Goal: Use online tool/utility: Utilize a website feature to perform a specific function

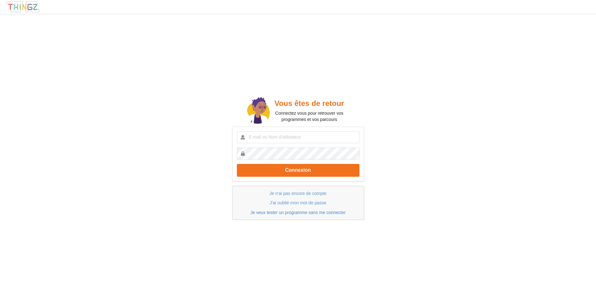
click at [305, 213] on link "Je veux tester un programme sans me connecter" at bounding box center [297, 212] width 95 height 5
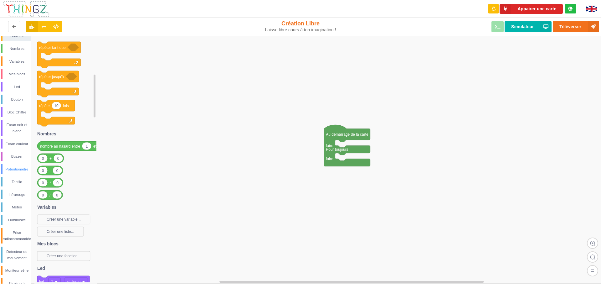
scroll to position [40, 0]
click at [20, 238] on div "Detecteur de mouvement" at bounding box center [17, 234] width 29 height 13
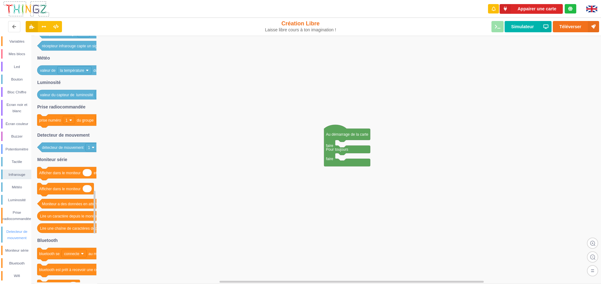
click at [14, 228] on div "Detecteur de mouvement" at bounding box center [16, 234] width 30 height 16
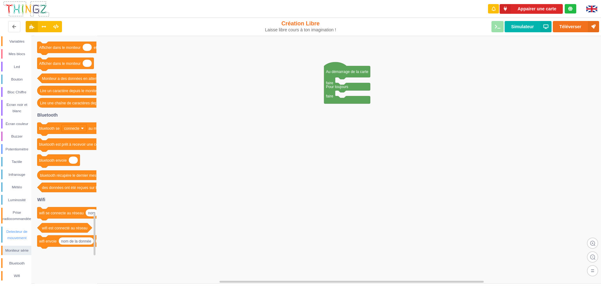
click at [22, 233] on div "Detecteur de mouvement" at bounding box center [17, 234] width 29 height 13
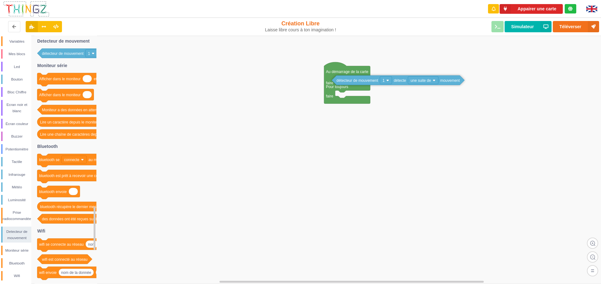
drag, startPoint x: 73, startPoint y: 54, endPoint x: 367, endPoint y: 81, distance: 295.8
click at [367, 81] on div "Conditions Boucles Nombres Variables Mes blocs Led Bouton Bloc Chiffre Ecran no…" at bounding box center [302, 160] width 605 height 248
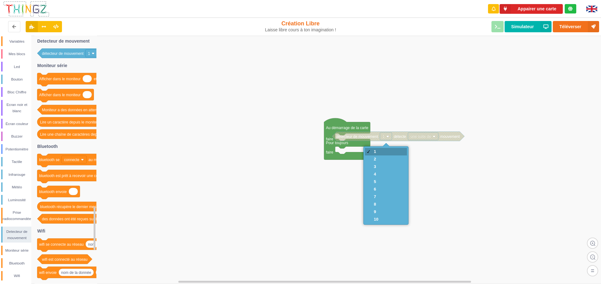
click at [388, 170] on div "4" at bounding box center [386, 174] width 42 height 8
click at [383, 151] on div "1" at bounding box center [386, 152] width 42 height 8
click at [373, 151] on div "1" at bounding box center [386, 152] width 42 height 8
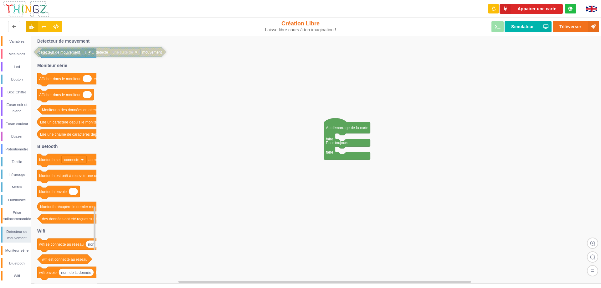
drag, startPoint x: 368, startPoint y: 139, endPoint x: 69, endPoint y: 55, distance: 309.7
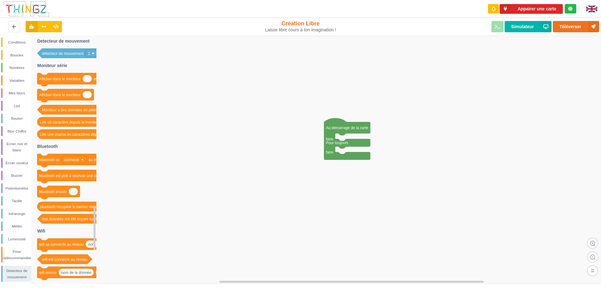
scroll to position [0, 0]
click at [14, 46] on div "Conditions" at bounding box center [17, 43] width 29 height 6
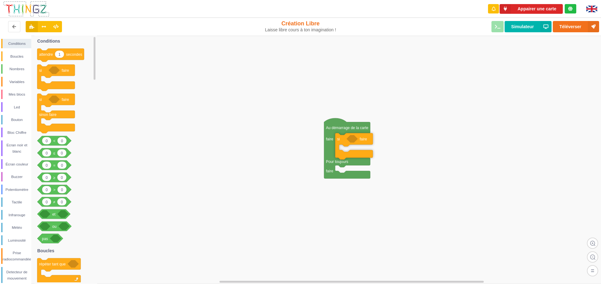
drag, startPoint x: 49, startPoint y: 72, endPoint x: 347, endPoint y: 140, distance: 305.8
click at [347, 140] on div "Conditions Boucles Nombres Variables Mes blocs Led Bouton Bloc Chiffre Ecran no…" at bounding box center [302, 160] width 605 height 248
click at [17, 271] on div "Detecteur de mouvement" at bounding box center [17, 275] width 29 height 13
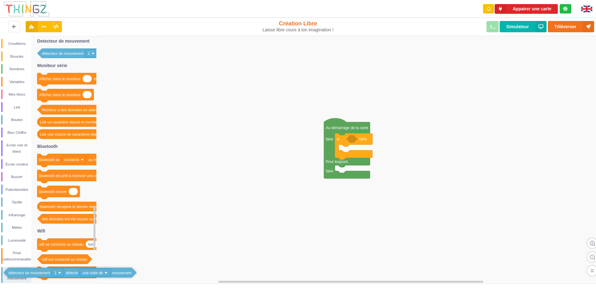
drag, startPoint x: 63, startPoint y: 55, endPoint x: 33, endPoint y: 272, distance: 219.3
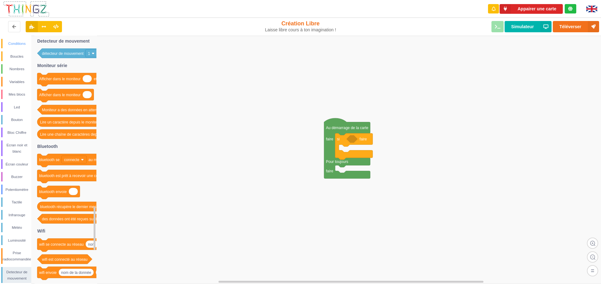
click at [15, 40] on div "Conditions" at bounding box center [17, 43] width 29 height 6
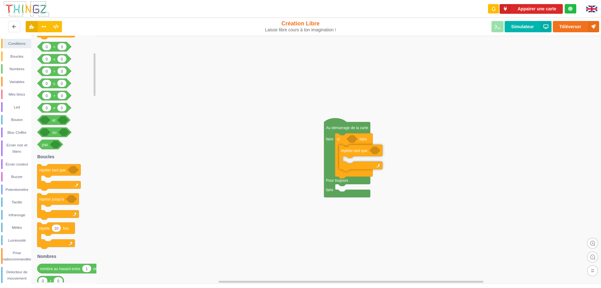
drag, startPoint x: 66, startPoint y: 175, endPoint x: 368, endPoint y: 156, distance: 302.4
click at [368, 156] on div "Conditions Boucles Nombres Variables Mes blocs Led Bouton Bloc Chiffre Ecran no…" at bounding box center [302, 160] width 605 height 248
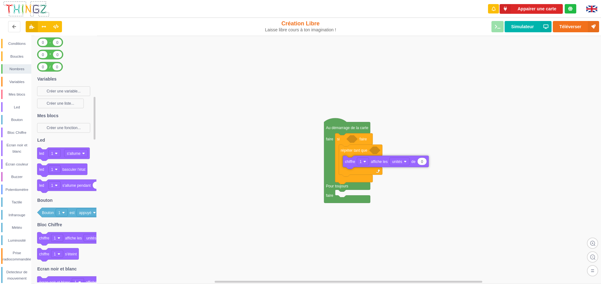
drag, startPoint x: 68, startPoint y: 238, endPoint x: 374, endPoint y: 162, distance: 315.2
click at [374, 162] on div "Conditions Boucles Nombres Variables Mes blocs Led [PERSON_NAME] Bloc Chiffre E…" at bounding box center [302, 160] width 605 height 248
click at [255, 201] on rect at bounding box center [302, 160] width 605 height 248
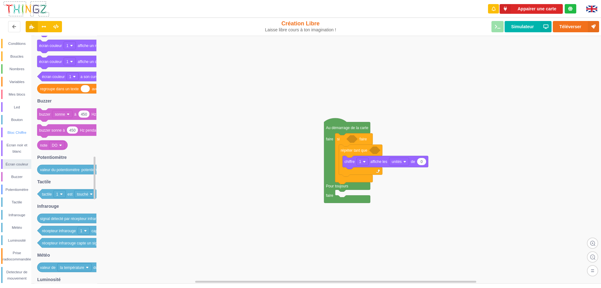
click at [19, 134] on div "Bloc Chiffre" at bounding box center [17, 132] width 29 height 6
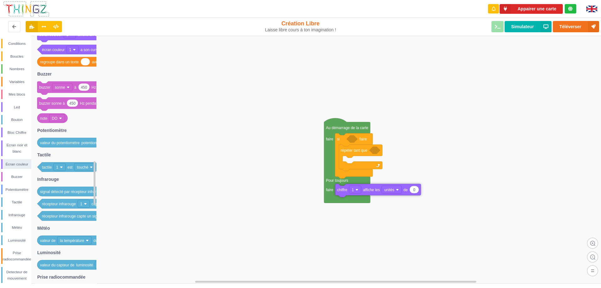
drag, startPoint x: 386, startPoint y: 162, endPoint x: 379, endPoint y: 190, distance: 28.9
click at [406, 218] on rect at bounding box center [302, 160] width 605 height 248
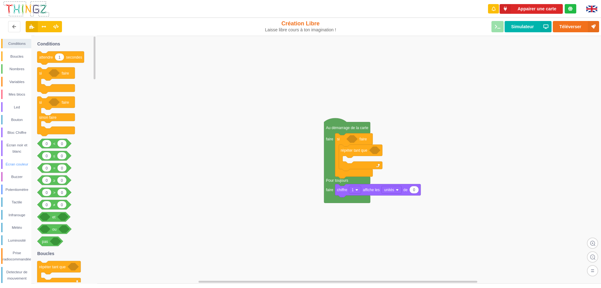
click at [17, 164] on div "Écran couleur" at bounding box center [17, 164] width 29 height 6
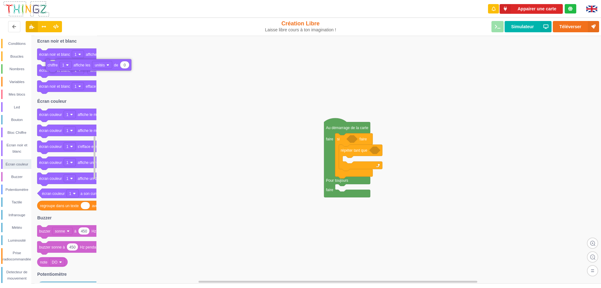
drag, startPoint x: 364, startPoint y: 193, endPoint x: 74, endPoint y: 68, distance: 315.4
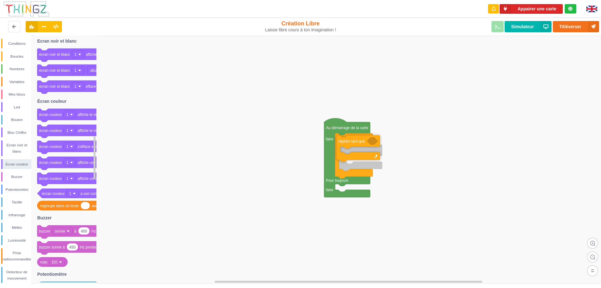
drag, startPoint x: 355, startPoint y: 152, endPoint x: 351, endPoint y: 144, distance: 9.7
click at [13, 43] on div "Conditions" at bounding box center [17, 43] width 29 height 6
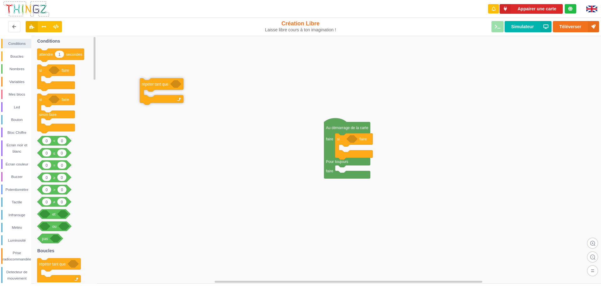
drag, startPoint x: 357, startPoint y: 152, endPoint x: 106, endPoint y: 62, distance: 266.4
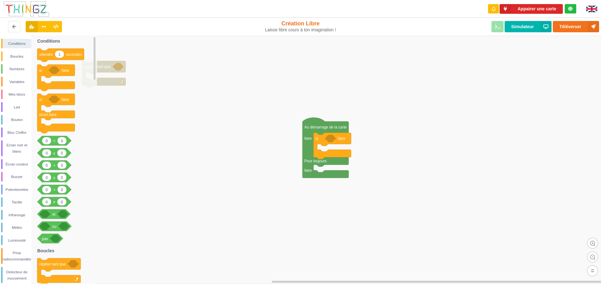
drag, startPoint x: 130, startPoint y: 73, endPoint x: 80, endPoint y: 72, distance: 49.8
click at [81, 72] on div "Conditions Boucles Nombres Variables Mes blocs Led Bouton Bloc Chiffre Ecran no…" at bounding box center [302, 160] width 605 height 248
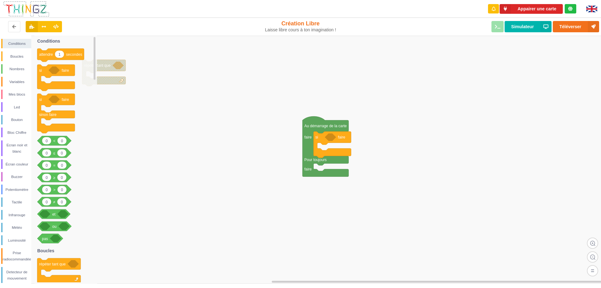
drag, startPoint x: 331, startPoint y: 147, endPoint x: 295, endPoint y: 144, distance: 35.8
click at [295, 144] on div "Conditions Boucles Nombres Variables Mes blocs Led Bouton Bloc Chiffre Ecran no…" at bounding box center [302, 160] width 605 height 248
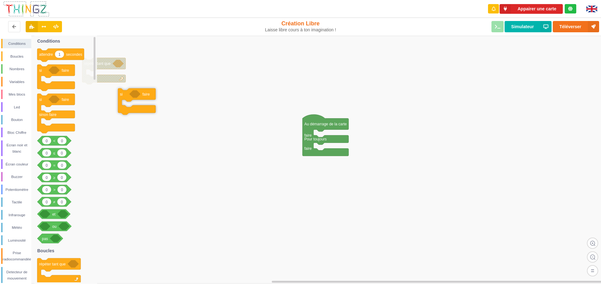
drag, startPoint x: 314, startPoint y: 147, endPoint x: 139, endPoint y: 96, distance: 182.4
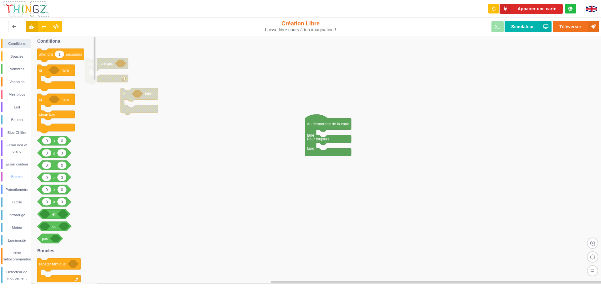
click at [18, 174] on div "Buzzer" at bounding box center [17, 176] width 29 height 6
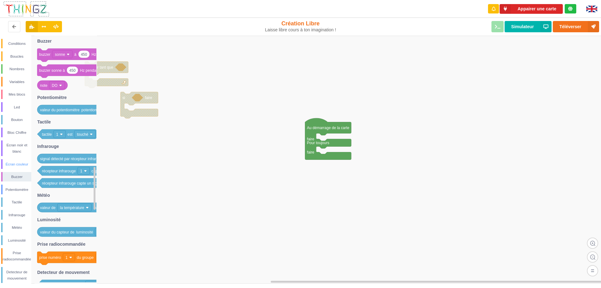
click at [9, 162] on div "Écran couleur" at bounding box center [17, 164] width 29 height 6
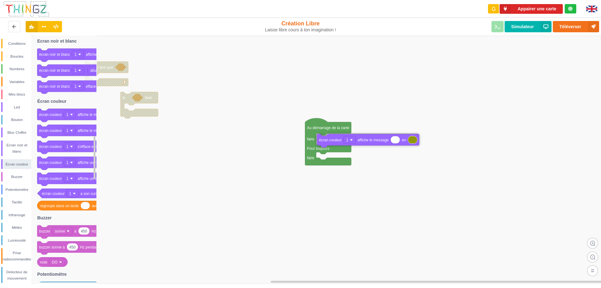
drag, startPoint x: 90, startPoint y: 115, endPoint x: 370, endPoint y: 141, distance: 281.0
click at [370, 141] on div "Conditions Boucles Nombres Variables Mes blocs Led [PERSON_NAME] Bloc Chiffre E…" at bounding box center [302, 160] width 605 height 248
click at [19, 176] on div "Buzzer" at bounding box center [17, 176] width 29 height 6
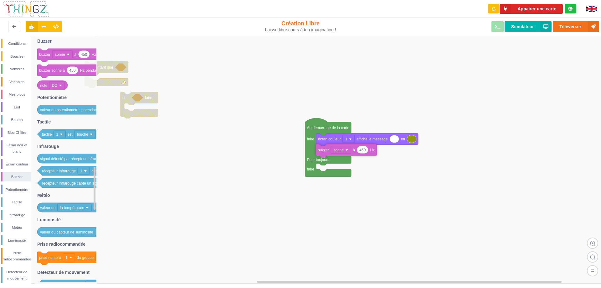
drag, startPoint x: 70, startPoint y: 50, endPoint x: 349, endPoint y: 146, distance: 294.5
click at [349, 146] on div "Conditions Boucles Nombres Variables Mes blocs Led [PERSON_NAME] Bloc Chiffre E…" at bounding box center [302, 160] width 605 height 248
click at [18, 109] on div "Led" at bounding box center [17, 107] width 29 height 6
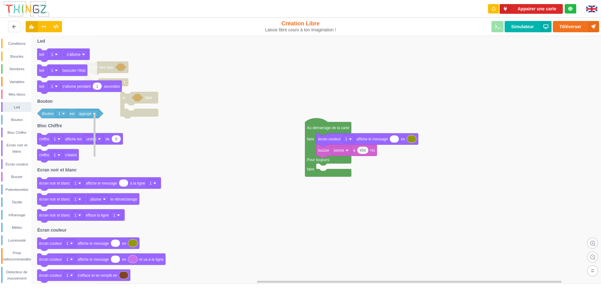
click at [62, 50] on icon at bounding box center [63, 55] width 52 height 13
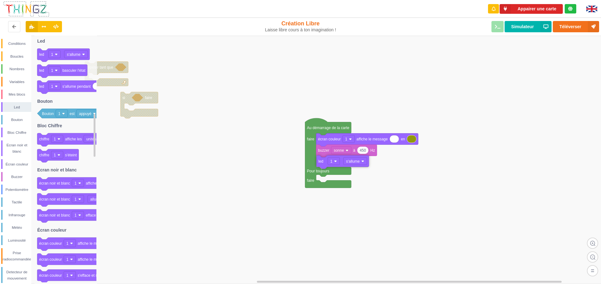
drag, startPoint x: 63, startPoint y: 55, endPoint x: 342, endPoint y: 162, distance: 298.9
click at [342, 162] on div "Conditions Boucles Nombres Variables Mes blocs Led [PERSON_NAME] Bloc Chiffre E…" at bounding box center [302, 160] width 605 height 248
click at [394, 140] on input at bounding box center [394, 138] width 9 height 7
type input "0"
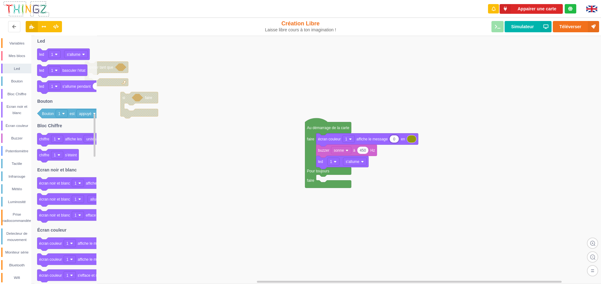
scroll to position [40, 0]
click at [14, 135] on div "Buzzer" at bounding box center [17, 136] width 29 height 6
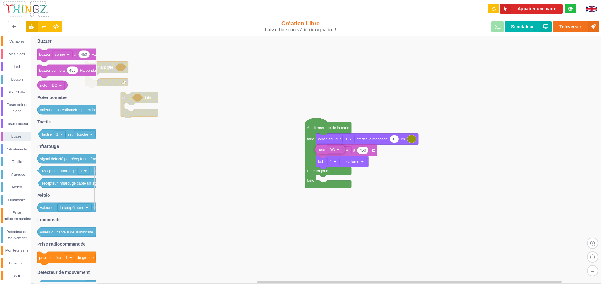
drag, startPoint x: 58, startPoint y: 85, endPoint x: 336, endPoint y: 149, distance: 285.0
click at [336, 149] on div "Conditions Boucles Nombres Variables Mes blocs Led [PERSON_NAME] Bloc Chiffre E…" at bounding box center [302, 160] width 605 height 248
click at [415, 179] on rect at bounding box center [302, 160] width 605 height 248
click at [401, 183] on rect at bounding box center [302, 160] width 605 height 248
click at [391, 166] on rect at bounding box center [302, 160] width 605 height 248
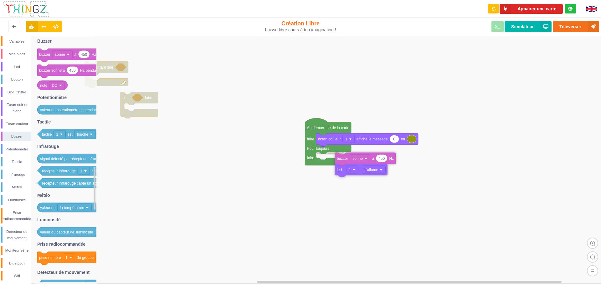
drag, startPoint x: 375, startPoint y: 150, endPoint x: 394, endPoint y: 158, distance: 20.3
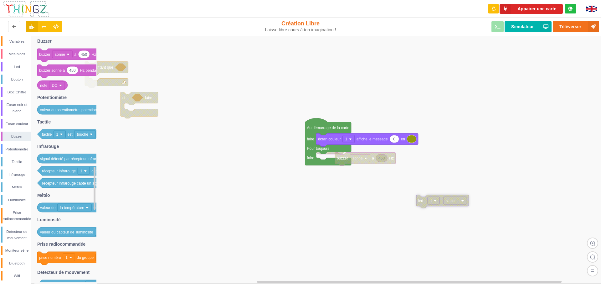
drag, startPoint x: 372, startPoint y: 174, endPoint x: 453, endPoint y: 205, distance: 87.1
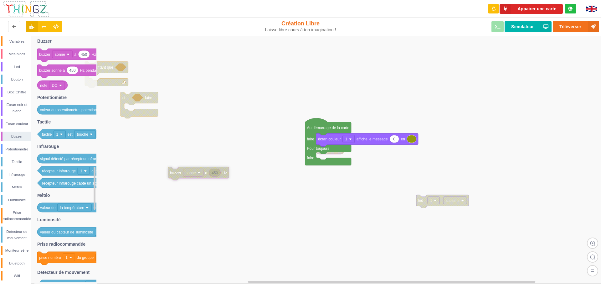
drag, startPoint x: 366, startPoint y: 159, endPoint x: 199, endPoint y: 174, distance: 167.5
drag, startPoint x: 334, startPoint y: 154, endPoint x: 398, endPoint y: 161, distance: 64.3
click at [351, 174] on rect at bounding box center [302, 160] width 605 height 248
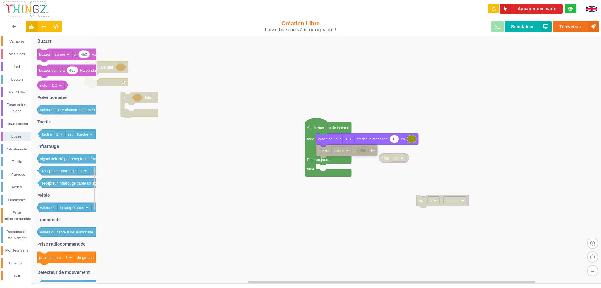
drag, startPoint x: 207, startPoint y: 177, endPoint x: 356, endPoint y: 155, distance: 150.0
drag, startPoint x: 388, startPoint y: 160, endPoint x: 387, endPoint y: 152, distance: 8.2
drag, startPoint x: 387, startPoint y: 153, endPoint x: 378, endPoint y: 152, distance: 8.5
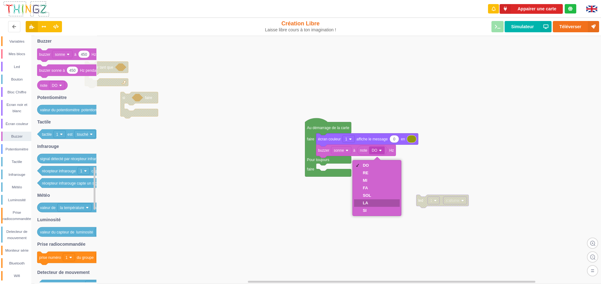
click at [370, 201] on div "LA" at bounding box center [367, 202] width 8 height 5
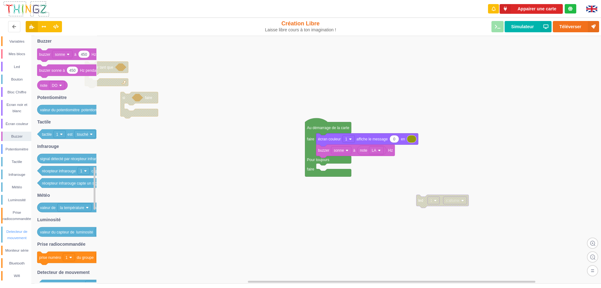
click at [18, 233] on div "Detecteur de mouvement" at bounding box center [17, 234] width 29 height 13
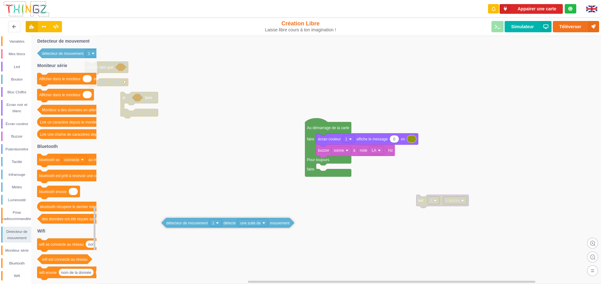
drag, startPoint x: 72, startPoint y: 55, endPoint x: 196, endPoint y: 225, distance: 210.1
click at [196, 225] on div "Conditions Boucles Nombres Variables Mes blocs Led [PERSON_NAME] Bloc Chiffre E…" at bounding box center [302, 160] width 605 height 248
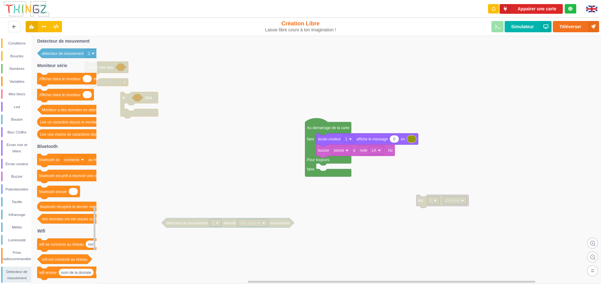
scroll to position [0, 0]
click at [21, 42] on div "Conditions" at bounding box center [17, 43] width 29 height 6
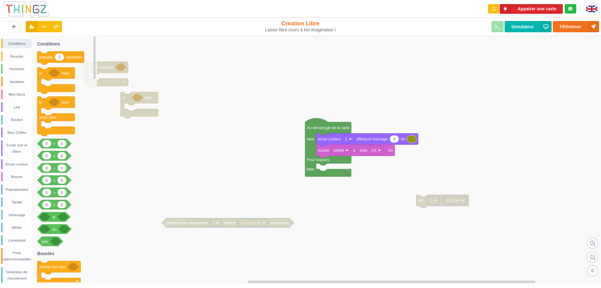
drag, startPoint x: 59, startPoint y: 75, endPoint x: 286, endPoint y: 164, distance: 243.7
click at [286, 164] on div "Conditions Boucles Nombres Variables Mes blocs Led [PERSON_NAME] Bloc Chiffre E…" at bounding box center [302, 160] width 605 height 248
drag, startPoint x: 60, startPoint y: 75, endPoint x: 80, endPoint y: 124, distance: 52.5
click at [80, 124] on icon "1 attendre secondes si faire si faire sinon faire 0 0 < 0 0 ≤ 0 0 = 0 0 ≥ 0 0 >…" at bounding box center [65, 160] width 63 height 248
drag, startPoint x: 42, startPoint y: 73, endPoint x: 54, endPoint y: 98, distance: 27.4
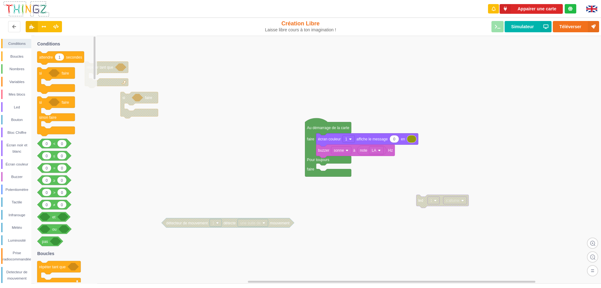
drag, startPoint x: 64, startPoint y: 88, endPoint x: 342, endPoint y: 185, distance: 295.1
click at [342, 185] on div "Conditions Boucles Nombres Variables Mes blocs Led [PERSON_NAME] Bloc Chiffre E…" at bounding box center [302, 160] width 605 height 248
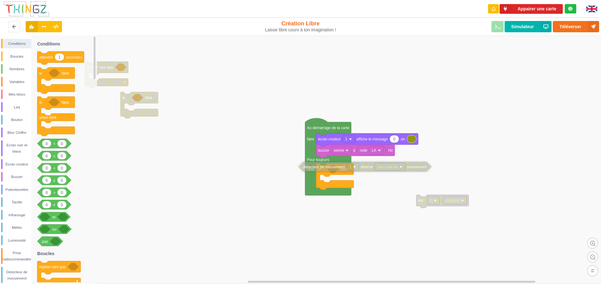
drag, startPoint x: 195, startPoint y: 224, endPoint x: 332, endPoint y: 168, distance: 148.1
drag, startPoint x: 339, startPoint y: 170, endPoint x: 368, endPoint y: 172, distance: 28.6
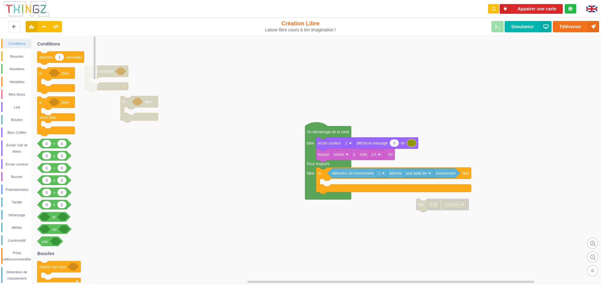
click at [13, 40] on div "Conditions" at bounding box center [16, 44] width 30 height 10
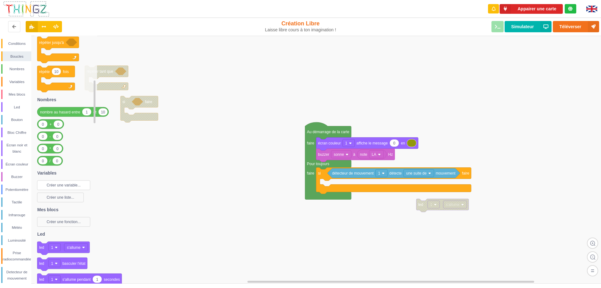
click at [70, 186] on text "Créer une variable..." at bounding box center [64, 185] width 34 height 4
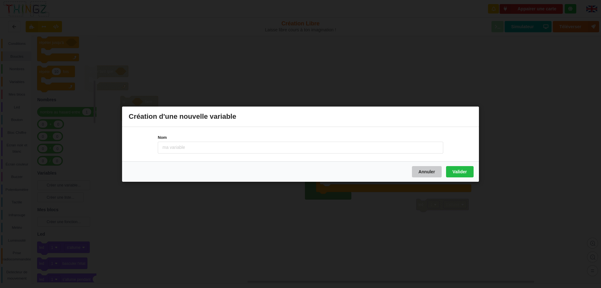
click at [427, 172] on button "Annuler" at bounding box center [427, 171] width 30 height 11
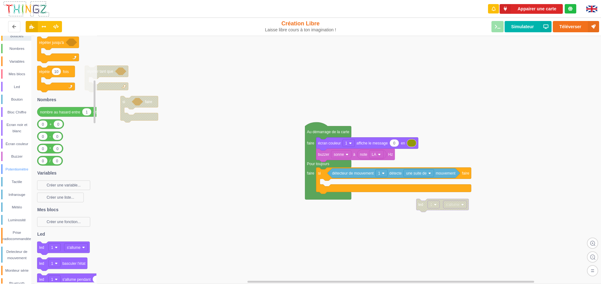
scroll to position [31, 0]
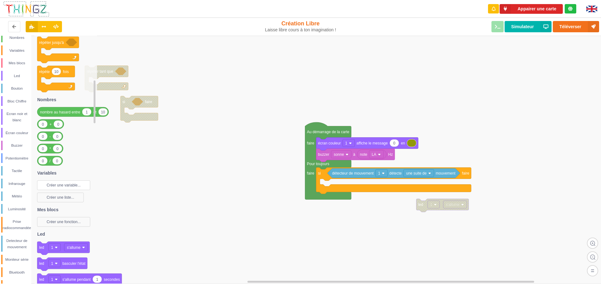
click at [70, 183] on text "Créer une variable..." at bounding box center [64, 185] width 34 height 4
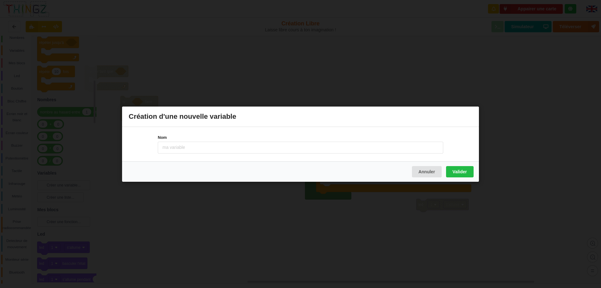
click at [173, 146] on input at bounding box center [300, 147] width 285 height 12
type input "incrementer"
click at [468, 173] on button "Valider" at bounding box center [460, 171] width 28 height 11
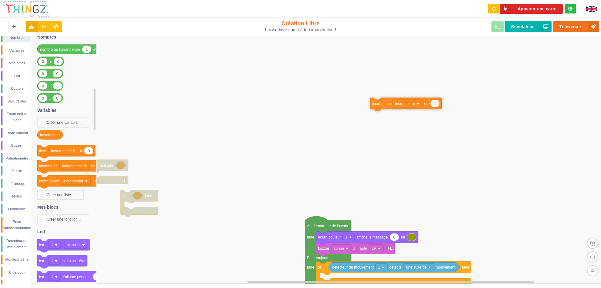
drag, startPoint x: 51, startPoint y: 168, endPoint x: 351, endPoint y: 108, distance: 305.7
click at [351, 108] on div "Conditions Boucles Nombres Variables Mes blocs Led [PERSON_NAME] Bloc Chiffre E…" at bounding box center [302, 160] width 605 height 248
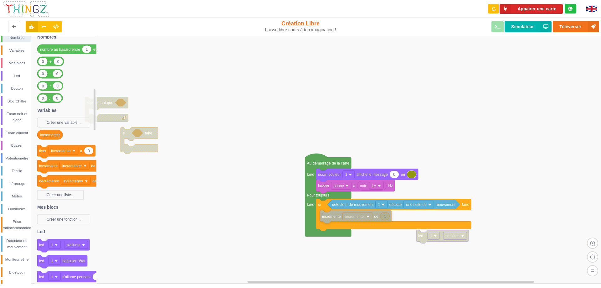
drag, startPoint x: 345, startPoint y: 46, endPoint x: 329, endPoint y: 219, distance: 174.5
click at [372, 241] on rect at bounding box center [302, 160] width 605 height 248
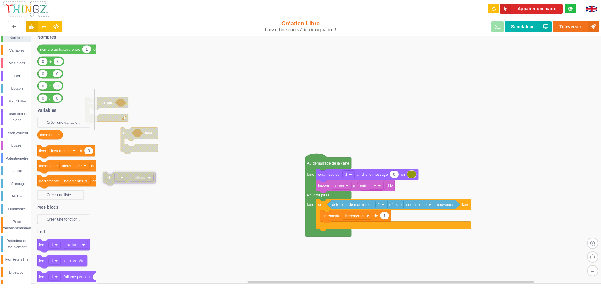
drag, startPoint x: 422, startPoint y: 240, endPoint x: 108, endPoint y: 182, distance: 318.7
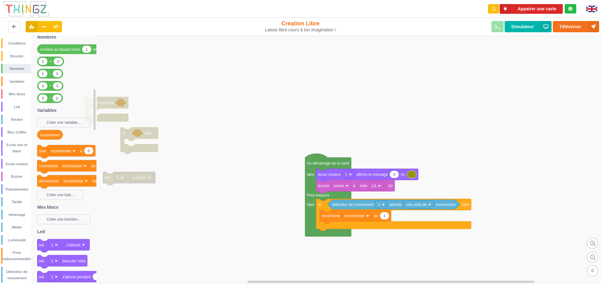
scroll to position [0, 0]
click at [19, 162] on div "Écran couleur" at bounding box center [17, 164] width 29 height 6
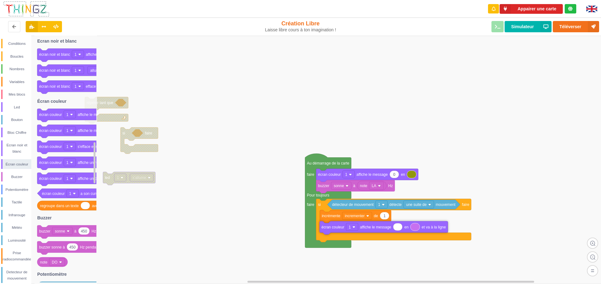
drag, startPoint x: 89, startPoint y: 133, endPoint x: 371, endPoint y: 229, distance: 298.4
click at [371, 229] on div "Conditions Boucles Nombres Variables Mes blocs Led [PERSON_NAME] Bloc Chiffre E…" at bounding box center [302, 160] width 605 height 248
click at [23, 81] on div "Variables" at bounding box center [17, 82] width 29 height 6
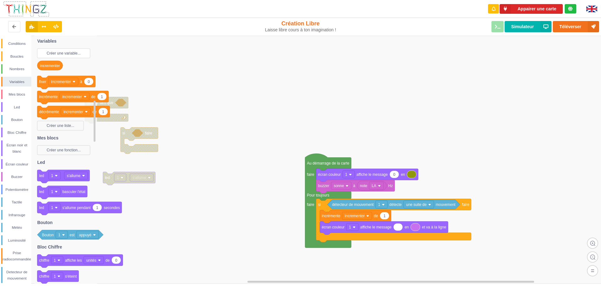
click at [68, 54] on text "Créer une variable..." at bounding box center [64, 53] width 34 height 4
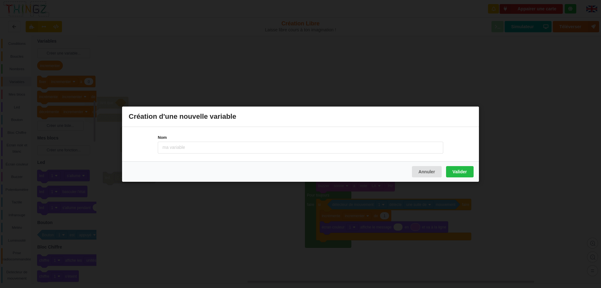
click at [193, 148] on input at bounding box center [300, 147] width 285 height 12
type input "compteur"
click at [461, 173] on button "Valider" at bounding box center [460, 171] width 28 height 11
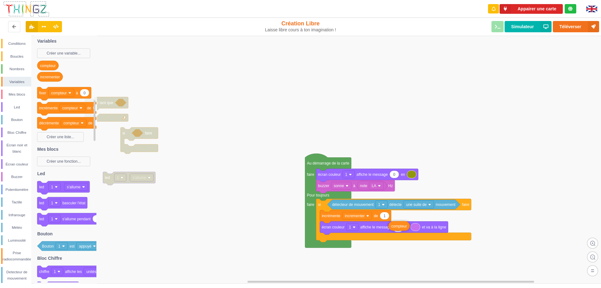
drag, startPoint x: 51, startPoint y: 69, endPoint x: 402, endPoint y: 229, distance: 386.1
click at [402, 229] on div "Conditions Boucles Nombres Variables Mes blocs Led [PERSON_NAME] Bloc Chiffre E…" at bounding box center [302, 160] width 605 height 248
click at [522, 28] on button "Simulateur" at bounding box center [528, 26] width 47 height 11
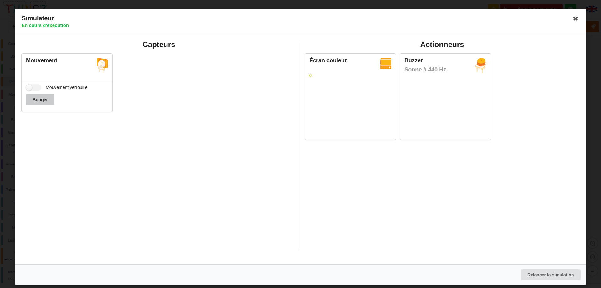
click at [38, 103] on button "Bouger" at bounding box center [40, 99] width 28 height 11
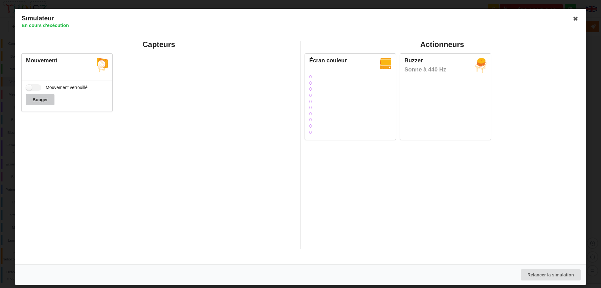
click at [38, 103] on button "Bouger" at bounding box center [40, 99] width 28 height 11
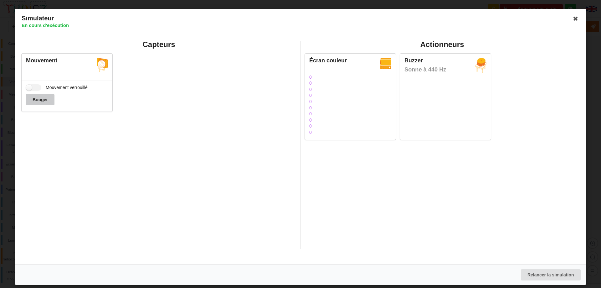
click at [38, 103] on button "Bouger" at bounding box center [40, 99] width 28 height 11
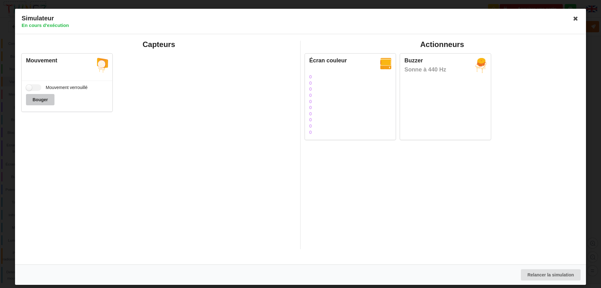
click at [38, 103] on button "Bouger" at bounding box center [40, 99] width 28 height 11
click at [38, 102] on button "Bouger" at bounding box center [40, 99] width 28 height 11
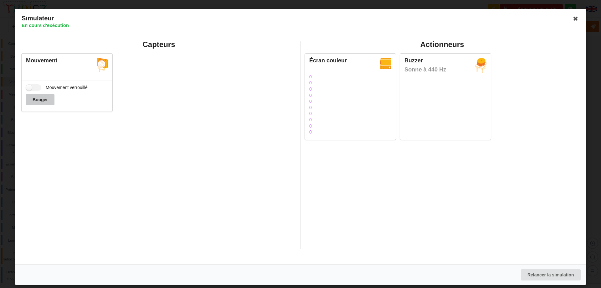
click at [38, 102] on button "Bouger" at bounding box center [40, 99] width 28 height 11
click at [36, 100] on button "Bouger" at bounding box center [40, 99] width 28 height 11
drag, startPoint x: 36, startPoint y: 100, endPoint x: 36, endPoint y: 112, distance: 12.2
click at [35, 115] on div "Mouvement Mouvement verrouillé Bouger" at bounding box center [158, 82] width 279 height 65
click at [42, 98] on button "Bouger" at bounding box center [40, 99] width 28 height 11
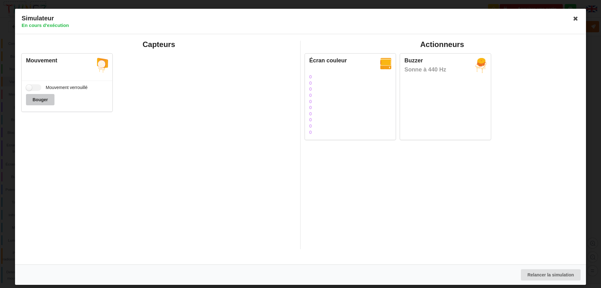
click at [42, 98] on button "Bouger" at bounding box center [40, 99] width 28 height 11
click at [577, 18] on icon at bounding box center [576, 18] width 10 height 10
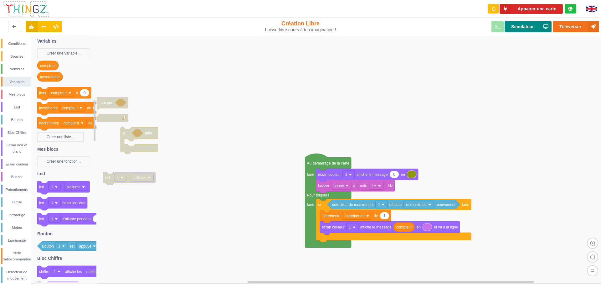
click at [521, 24] on button "Simulateur" at bounding box center [528, 26] width 47 height 11
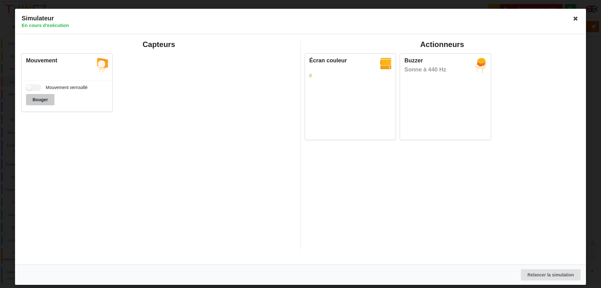
click at [35, 98] on button "Bouger" at bounding box center [40, 99] width 28 height 11
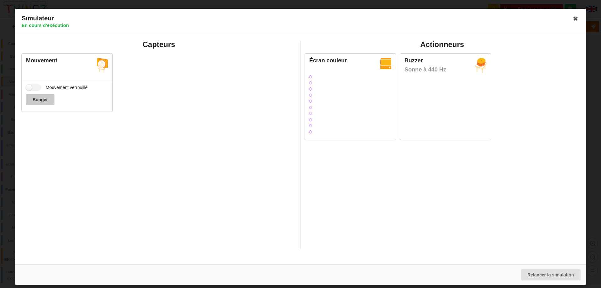
scroll to position [195, 0]
click at [35, 98] on button "Bouger" at bounding box center [40, 99] width 28 height 11
click at [576, 19] on icon at bounding box center [576, 18] width 10 height 10
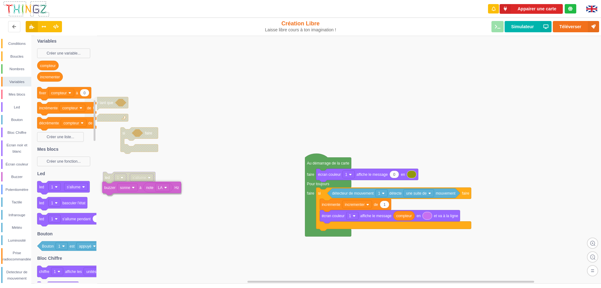
drag, startPoint x: 324, startPoint y: 190, endPoint x: 110, endPoint y: 192, distance: 213.8
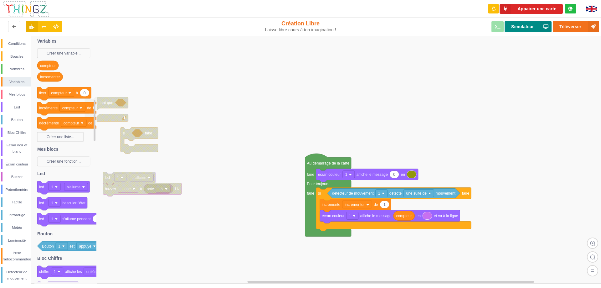
click at [519, 29] on button "Simulateur" at bounding box center [528, 26] width 47 height 11
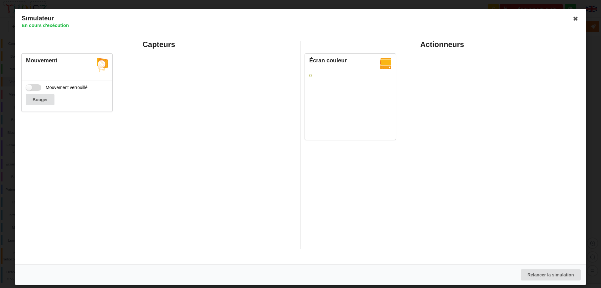
click at [31, 89] on label "Mouvement verrouillé" at bounding box center [57, 87] width 62 height 7
click at [31, 89] on input "Mouvement verrouillé" at bounding box center [33, 87] width 15 height 7
click at [40, 102] on div "Bouger" at bounding box center [67, 99] width 82 height 11
drag, startPoint x: 40, startPoint y: 89, endPoint x: 16, endPoint y: 89, distance: 23.8
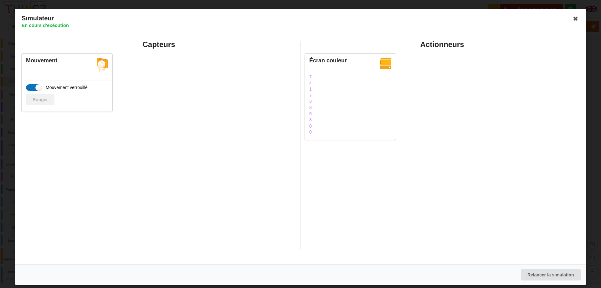
click at [16, 89] on div "Capteurs Mouvement Mouvement verrouillé Bouger Actionneurs Écran couleur" at bounding box center [300, 149] width 571 height 230
click at [29, 87] on label "Mouvement verrouillé" at bounding box center [57, 87] width 62 height 7
click at [29, 87] on input "Mouvement verrouillé" at bounding box center [33, 87] width 15 height 7
click at [31, 88] on label "Mouvement verrouillé" at bounding box center [57, 87] width 62 height 7
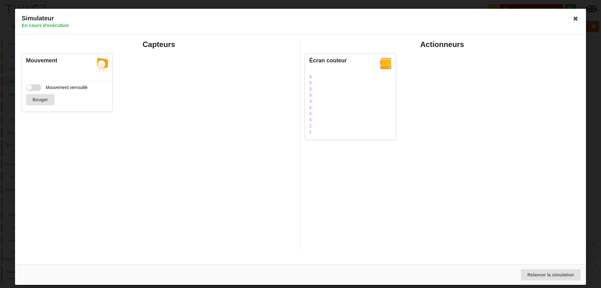
click at [31, 88] on input "Mouvement verrouillé" at bounding box center [33, 87] width 15 height 7
checkbox input "true"
click at [44, 99] on div "Bouger" at bounding box center [67, 99] width 82 height 11
click at [556, 276] on button "Relancer la simulation" at bounding box center [551, 274] width 60 height 11
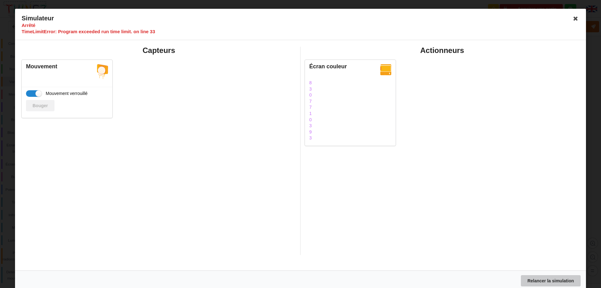
scroll to position [5715, 0]
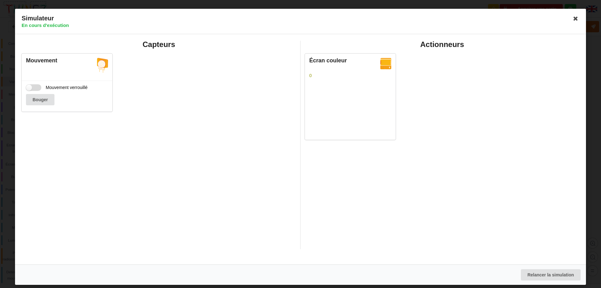
click at [30, 88] on label "Mouvement verrouillé" at bounding box center [57, 87] width 62 height 7
click at [30, 88] on input "Mouvement verrouillé" at bounding box center [33, 87] width 15 height 7
drag, startPoint x: 36, startPoint y: 86, endPoint x: 26, endPoint y: 86, distance: 10.3
click at [26, 86] on label "Mouvement verrouillé" at bounding box center [57, 87] width 62 height 7
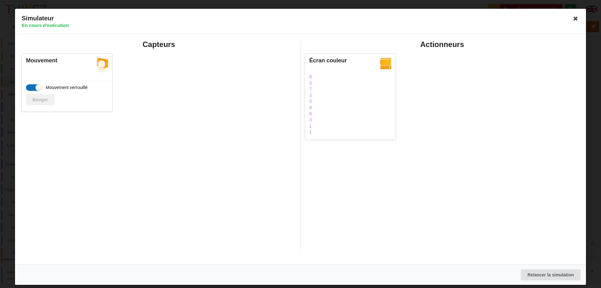
click at [26, 86] on input "Mouvement verrouillé" at bounding box center [33, 87] width 15 height 7
click at [33, 88] on label "Mouvement verrouillé" at bounding box center [57, 87] width 62 height 7
click at [33, 88] on input "Mouvement verrouillé" at bounding box center [33, 87] width 15 height 7
checkbox input "true"
click at [39, 100] on div "Bouger" at bounding box center [67, 99] width 82 height 11
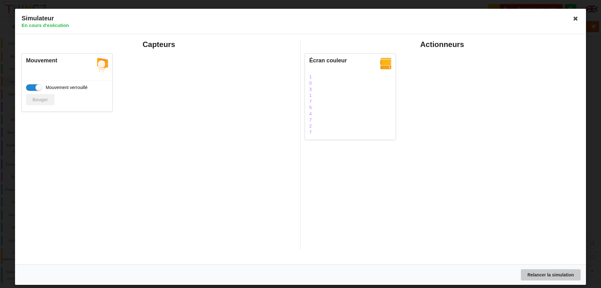
click at [546, 272] on button "Relancer la simulation" at bounding box center [551, 274] width 60 height 11
click at [37, 86] on label "Mouvement verrouillé" at bounding box center [57, 87] width 62 height 7
click at [37, 86] on input "Mouvement verrouillé" at bounding box center [33, 87] width 15 height 7
checkbox input "true"
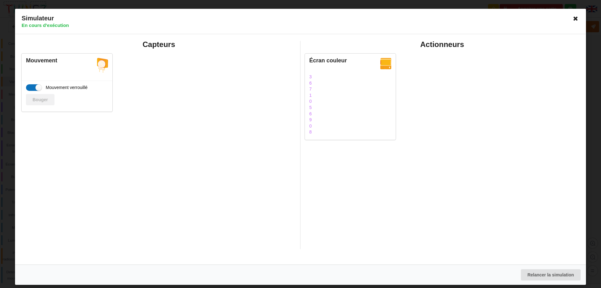
scroll to position [4090, 0]
click at [576, 20] on icon at bounding box center [576, 18] width 10 height 10
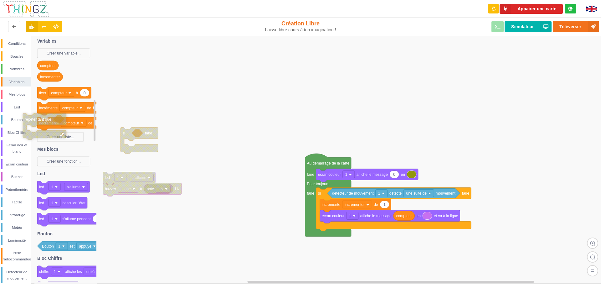
drag, startPoint x: 108, startPoint y: 103, endPoint x: 50, endPoint y: 121, distance: 61.1
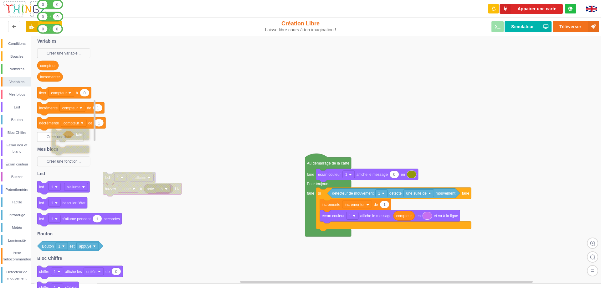
drag, startPoint x: 143, startPoint y: 136, endPoint x: 70, endPoint y: 138, distance: 73.0
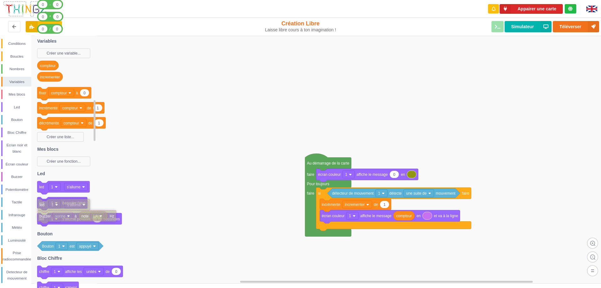
drag, startPoint x: 137, startPoint y: 178, endPoint x: 68, endPoint y: 207, distance: 74.4
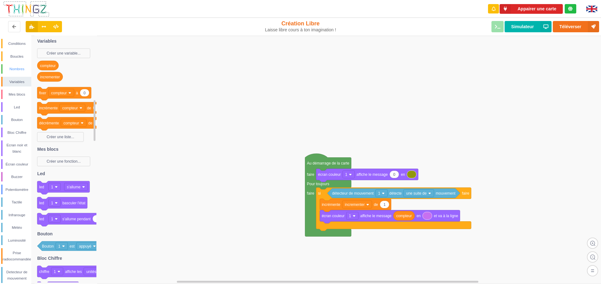
click at [13, 64] on div "Nombres" at bounding box center [16, 69] width 30 height 10
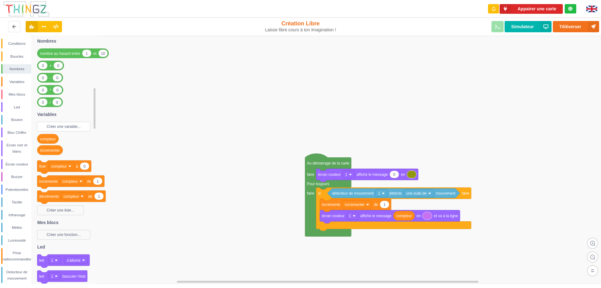
click at [73, 127] on text "Créer une variable..." at bounding box center [64, 126] width 34 height 4
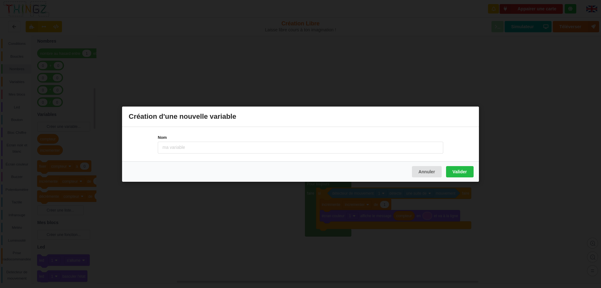
click at [197, 147] on input at bounding box center [300, 147] width 285 height 12
click at [183, 149] on input at bounding box center [300, 147] width 285 height 12
type input "afficher le dernier chiffre"
click at [464, 170] on button "Valider" at bounding box center [460, 171] width 28 height 11
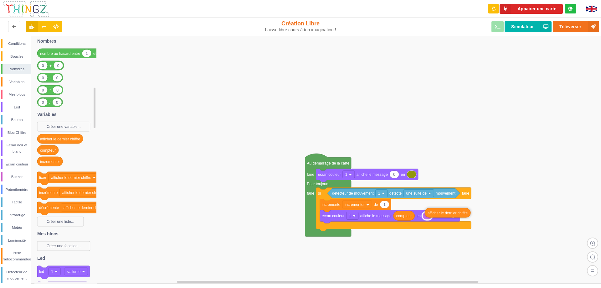
drag, startPoint x: 64, startPoint y: 141, endPoint x: 452, endPoint y: 215, distance: 394.5
click at [452, 215] on div "Conditions Boucles Nombres Variables Mes blocs Led [PERSON_NAME] Bloc Chiffre E…" at bounding box center [302, 160] width 605 height 248
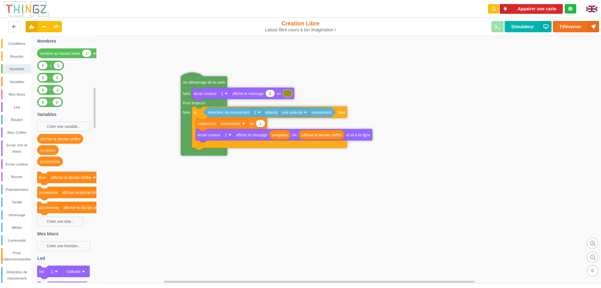
drag, startPoint x: 318, startPoint y: 160, endPoint x: 194, endPoint y: 79, distance: 148.1
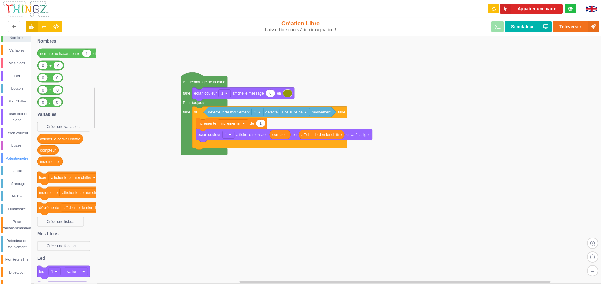
scroll to position [40, 0]
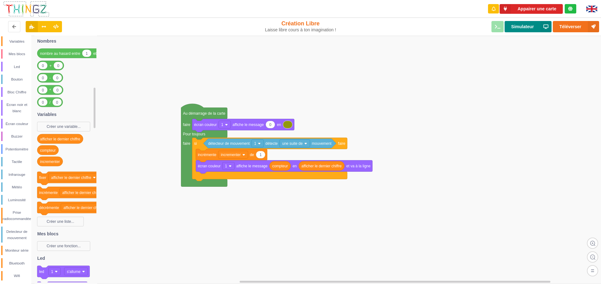
click at [527, 28] on button "Simulateur" at bounding box center [528, 26] width 47 height 11
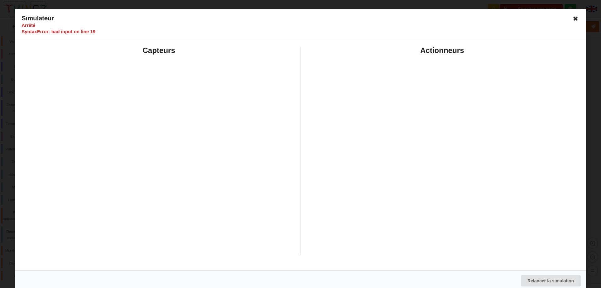
click at [574, 17] on icon at bounding box center [576, 18] width 10 height 10
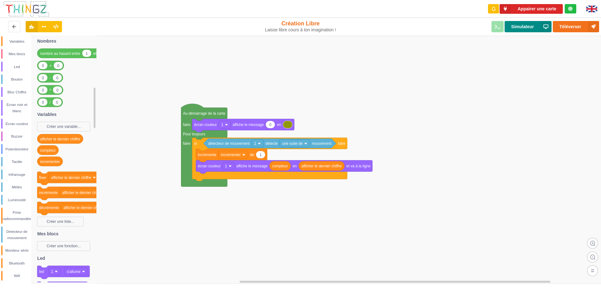
click at [529, 28] on button "Simulateur" at bounding box center [528, 26] width 47 height 11
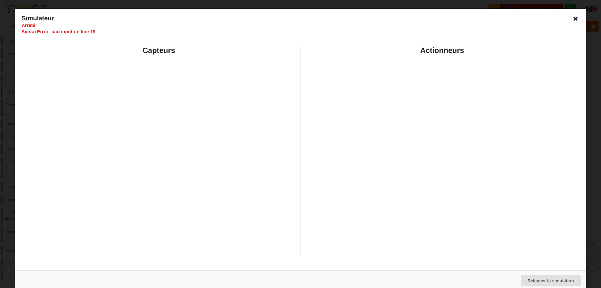
click at [575, 18] on icon at bounding box center [576, 18] width 10 height 10
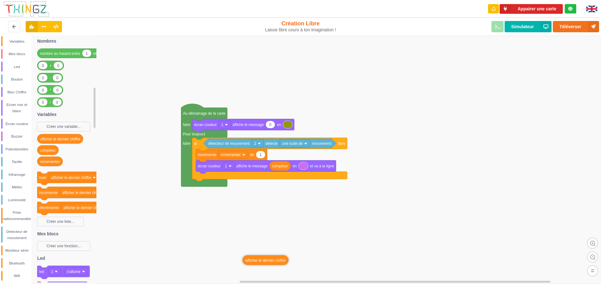
drag, startPoint x: 332, startPoint y: 167, endPoint x: 276, endPoint y: 261, distance: 109.4
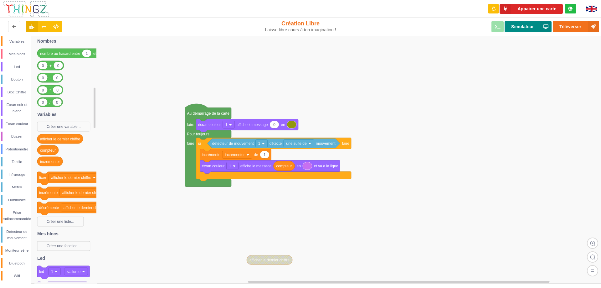
click at [516, 27] on button "Simulateur" at bounding box center [528, 26] width 47 height 11
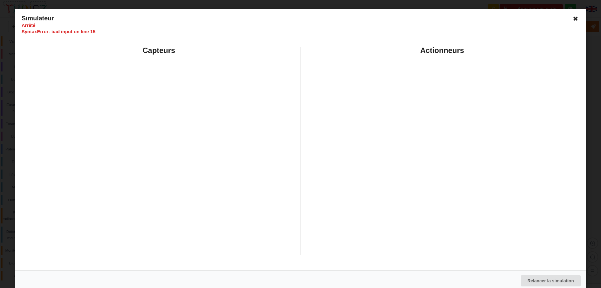
click at [573, 18] on icon at bounding box center [576, 18] width 10 height 10
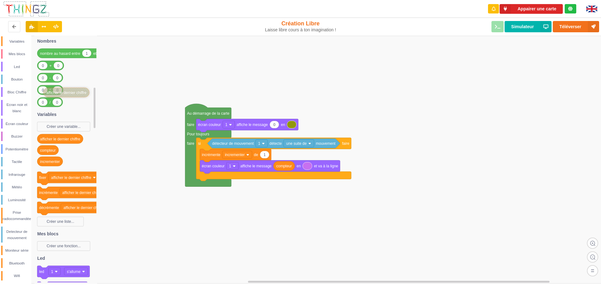
drag, startPoint x: 274, startPoint y: 262, endPoint x: 70, endPoint y: 95, distance: 263.3
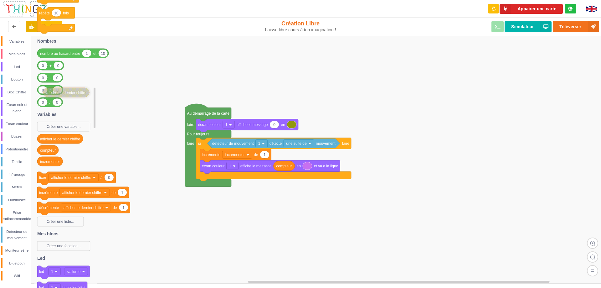
click at [73, 93] on icon at bounding box center [65, 160] width 63 height 248
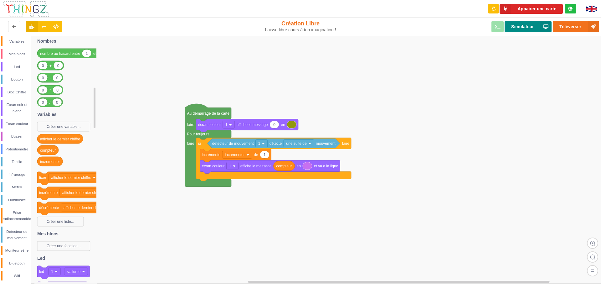
click at [509, 29] on button "Simulateur" at bounding box center [528, 26] width 47 height 11
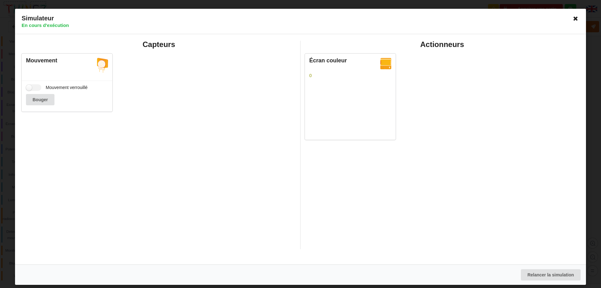
click at [575, 18] on icon at bounding box center [576, 18] width 10 height 10
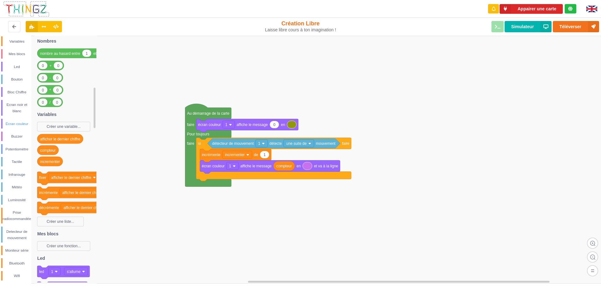
click at [24, 124] on div "Écran couleur" at bounding box center [17, 124] width 29 height 6
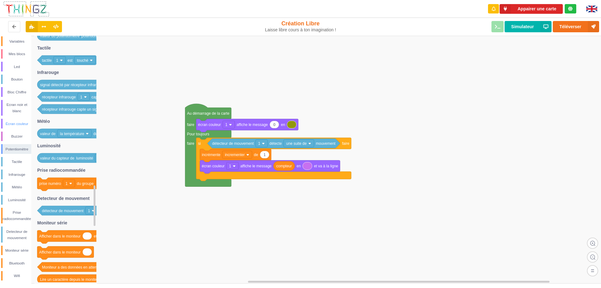
click at [13, 123] on div "Écran couleur" at bounding box center [17, 124] width 29 height 6
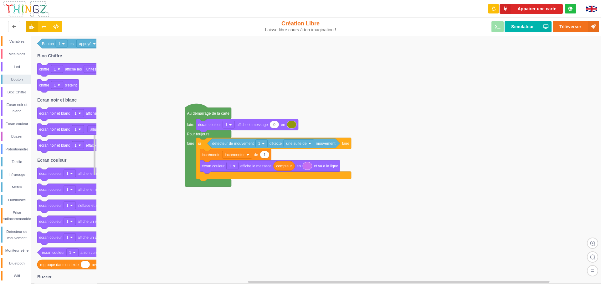
drag, startPoint x: 83, startPoint y: 116, endPoint x: 225, endPoint y: 171, distance: 152.4
click at [225, 171] on div "Conditions Boucles Nombres Variables Mes blocs Led [PERSON_NAME] Bloc Chiffre E…" at bounding box center [302, 160] width 605 height 248
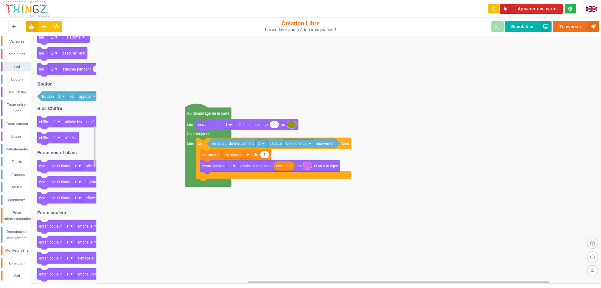
drag, startPoint x: 64, startPoint y: 118, endPoint x: 233, endPoint y: 167, distance: 176.6
click at [233, 167] on div "Conditions Boucles Nombres Variables Mes blocs Led [PERSON_NAME] Bloc Chiffre E…" at bounding box center [302, 160] width 605 height 248
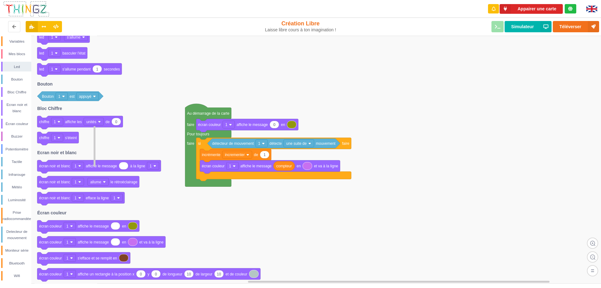
click at [62, 164] on text "écran noir et blanc" at bounding box center [54, 166] width 31 height 4
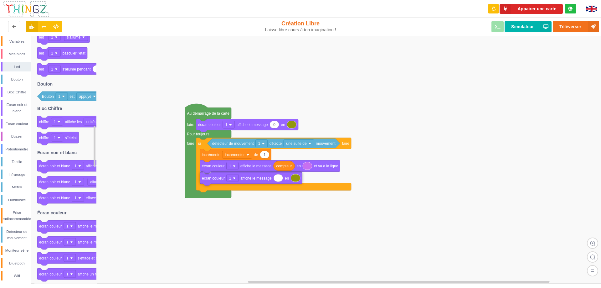
drag, startPoint x: 79, startPoint y: 228, endPoint x: 242, endPoint y: 180, distance: 169.7
click at [242, 180] on div "Conditions Boucles Nombres Variables Mes blocs Led [PERSON_NAME] Bloc Chiffre E…" at bounding box center [302, 160] width 605 height 248
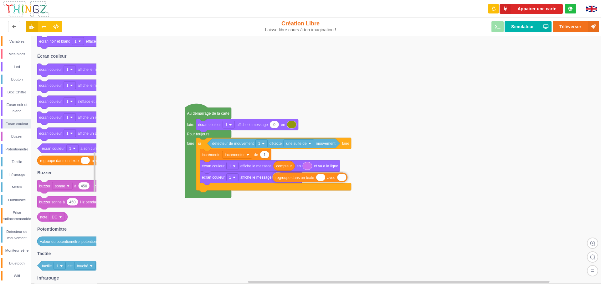
drag, startPoint x: 57, startPoint y: 162, endPoint x: 293, endPoint y: 179, distance: 236.0
click at [293, 179] on div "Conditions Boucles Nombres Variables Mes blocs Led [PERSON_NAME] Bloc Chiffre E…" at bounding box center [302, 160] width 605 height 248
type input "nombre de passage"
click at [338, 210] on rect at bounding box center [302, 160] width 605 height 248
drag, startPoint x: 285, startPoint y: 169, endPoint x: 378, endPoint y: 181, distance: 93.7
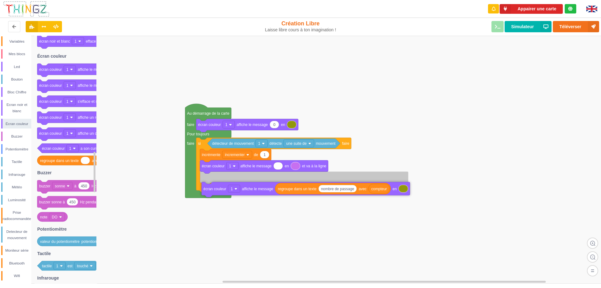
drag, startPoint x: 217, startPoint y: 181, endPoint x: 218, endPoint y: 192, distance: 11.1
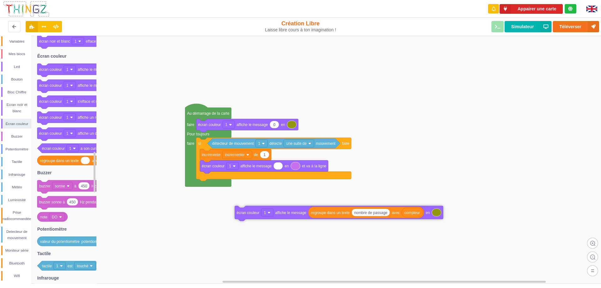
drag, startPoint x: 238, startPoint y: 199, endPoint x: 249, endPoint y: 213, distance: 18.2
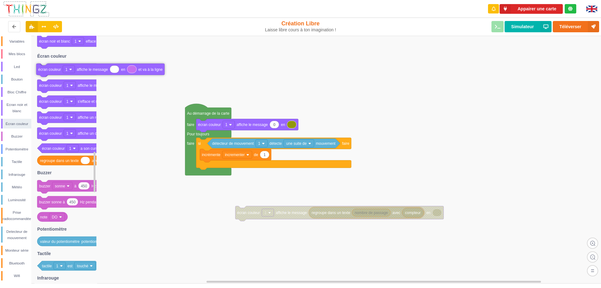
drag, startPoint x: 205, startPoint y: 173, endPoint x: 52, endPoint y: 73, distance: 183.4
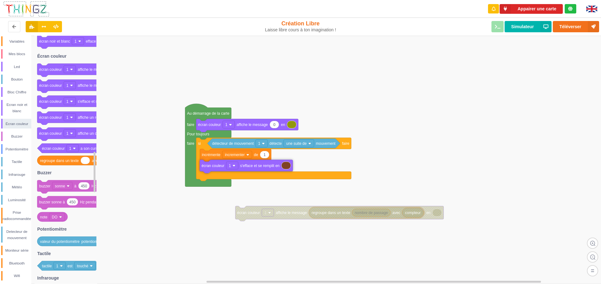
drag, startPoint x: 88, startPoint y: 103, endPoint x: 250, endPoint y: 167, distance: 174.7
click at [250, 167] on div "Conditions Boucles Nombres Variables Mes blocs Led [PERSON_NAME] Bloc Chiffre E…" at bounding box center [302, 160] width 605 height 248
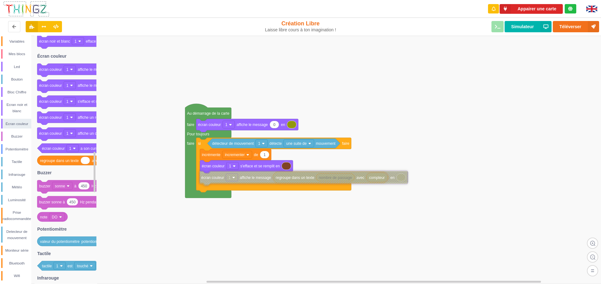
drag, startPoint x: 280, startPoint y: 215, endPoint x: 244, endPoint y: 180, distance: 50.5
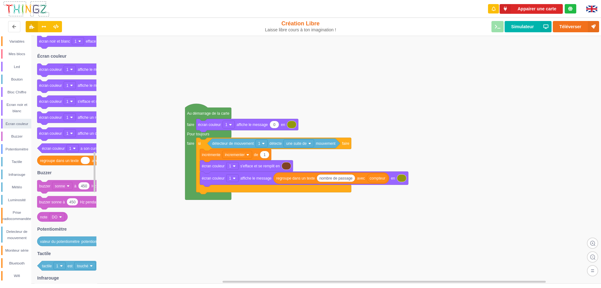
click at [300, 229] on rect at bounding box center [302, 160] width 605 height 248
click at [145, 88] on rect at bounding box center [302, 160] width 605 height 248
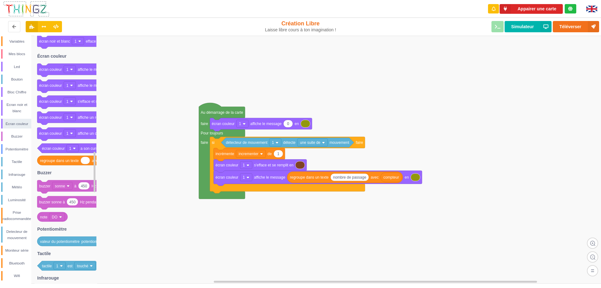
drag, startPoint x: 245, startPoint y: 208, endPoint x: 259, endPoint y: 207, distance: 13.8
click at [259, 207] on div "Conditions Boucles Nombres Variables Mes blocs Led Bouton Bloc Chiffre Ecran no…" at bounding box center [302, 160] width 605 height 248
